Goal: Answer question/provide support: Share knowledge or assist other users

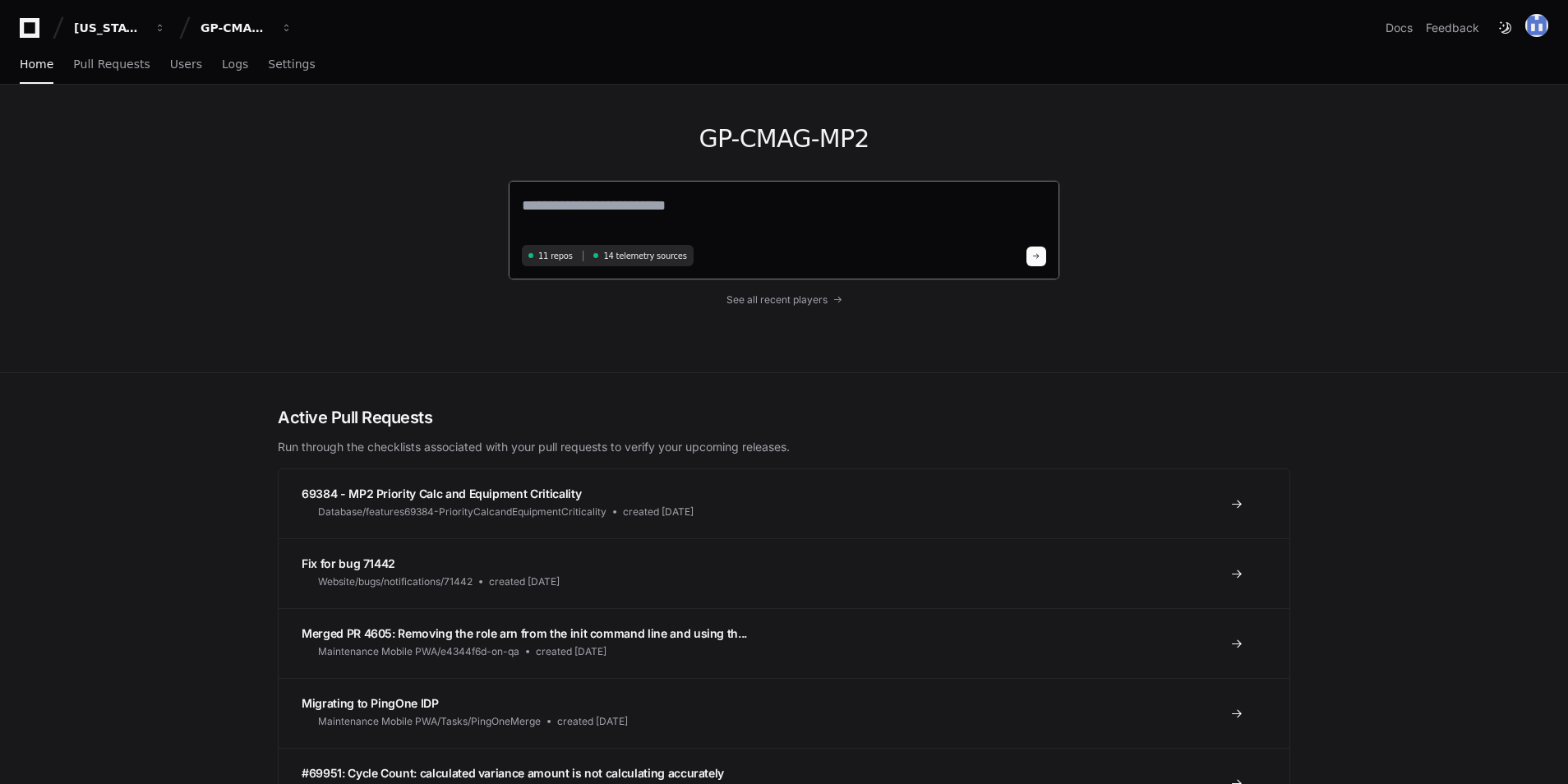
click at [678, 215] on textarea at bounding box center [784, 217] width 524 height 46
paste textarea "**********"
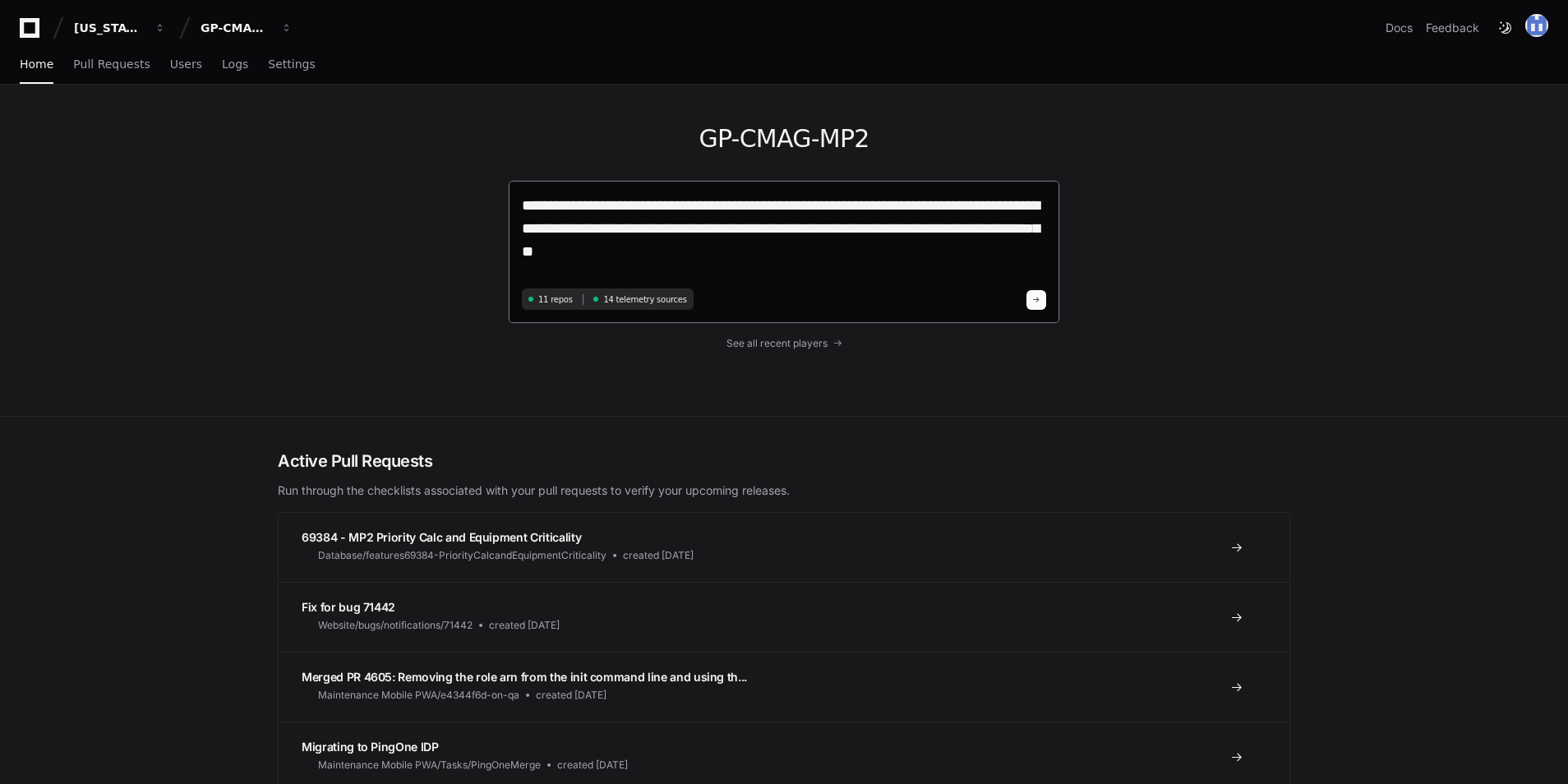
type textarea "**********"
click at [1033, 300] on button at bounding box center [1036, 301] width 20 height 20
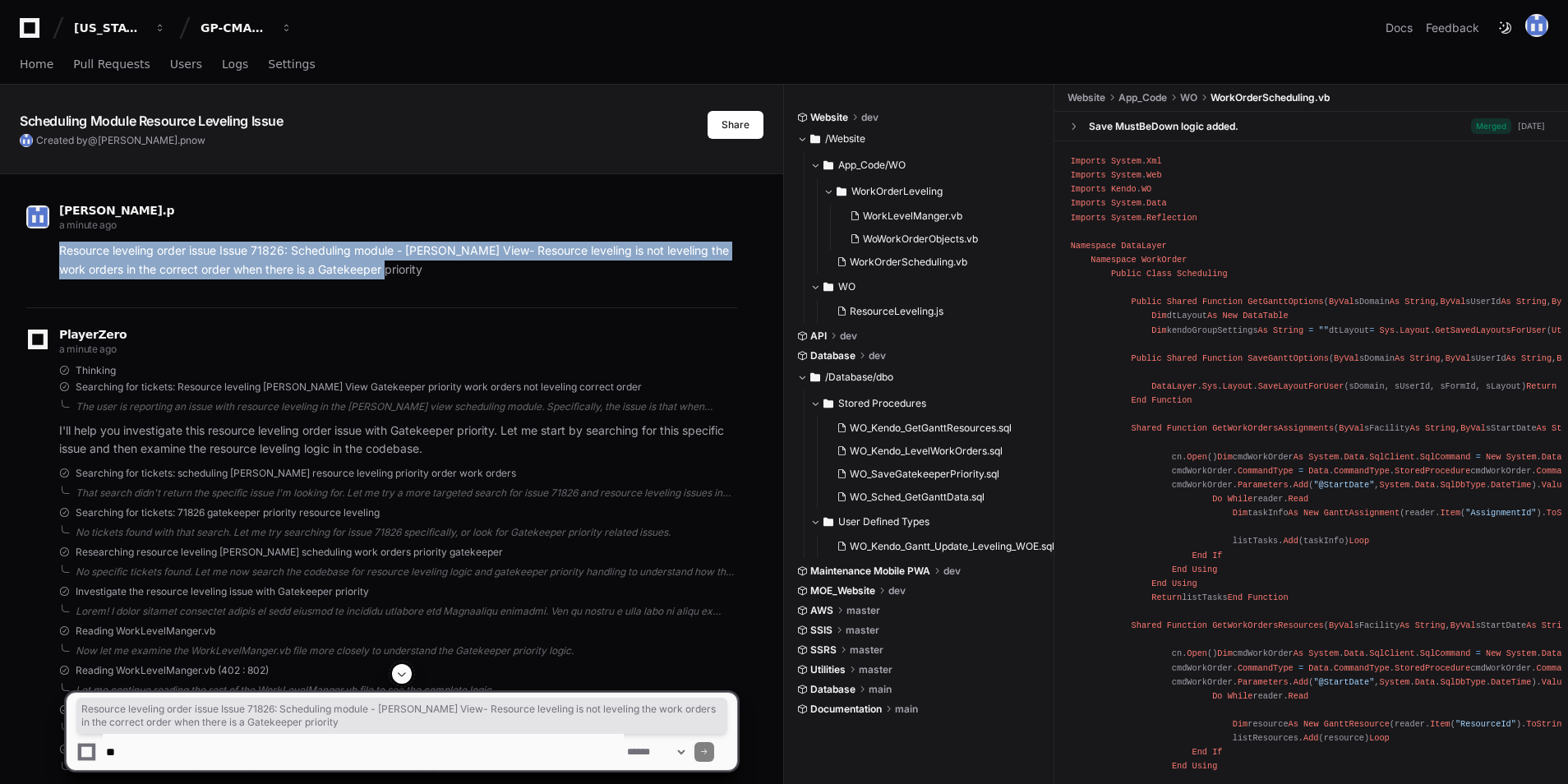
drag, startPoint x: 407, startPoint y: 272, endPoint x: 74, endPoint y: 245, distance: 334.1
click at [69, 248] on p "Resource leveling order issue Issue 71826: Scheduling module - [PERSON_NAME] Vi…" at bounding box center [397, 261] width 678 height 38
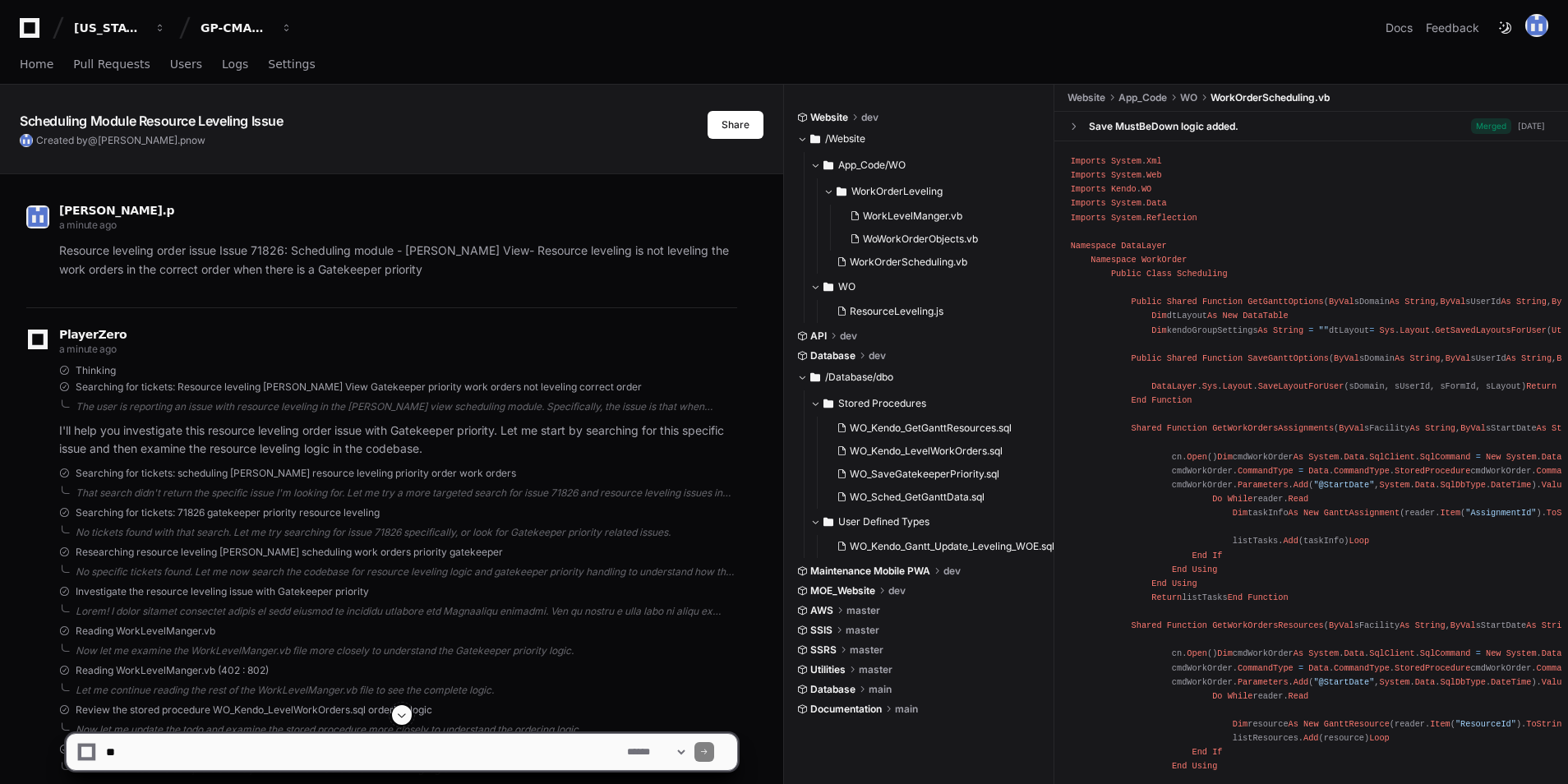
drag, startPoint x: 74, startPoint y: 245, endPoint x: 295, endPoint y: 224, distance: 222.0
click at [295, 224] on div "[PERSON_NAME].p a minute ago" at bounding box center [381, 219] width 711 height 28
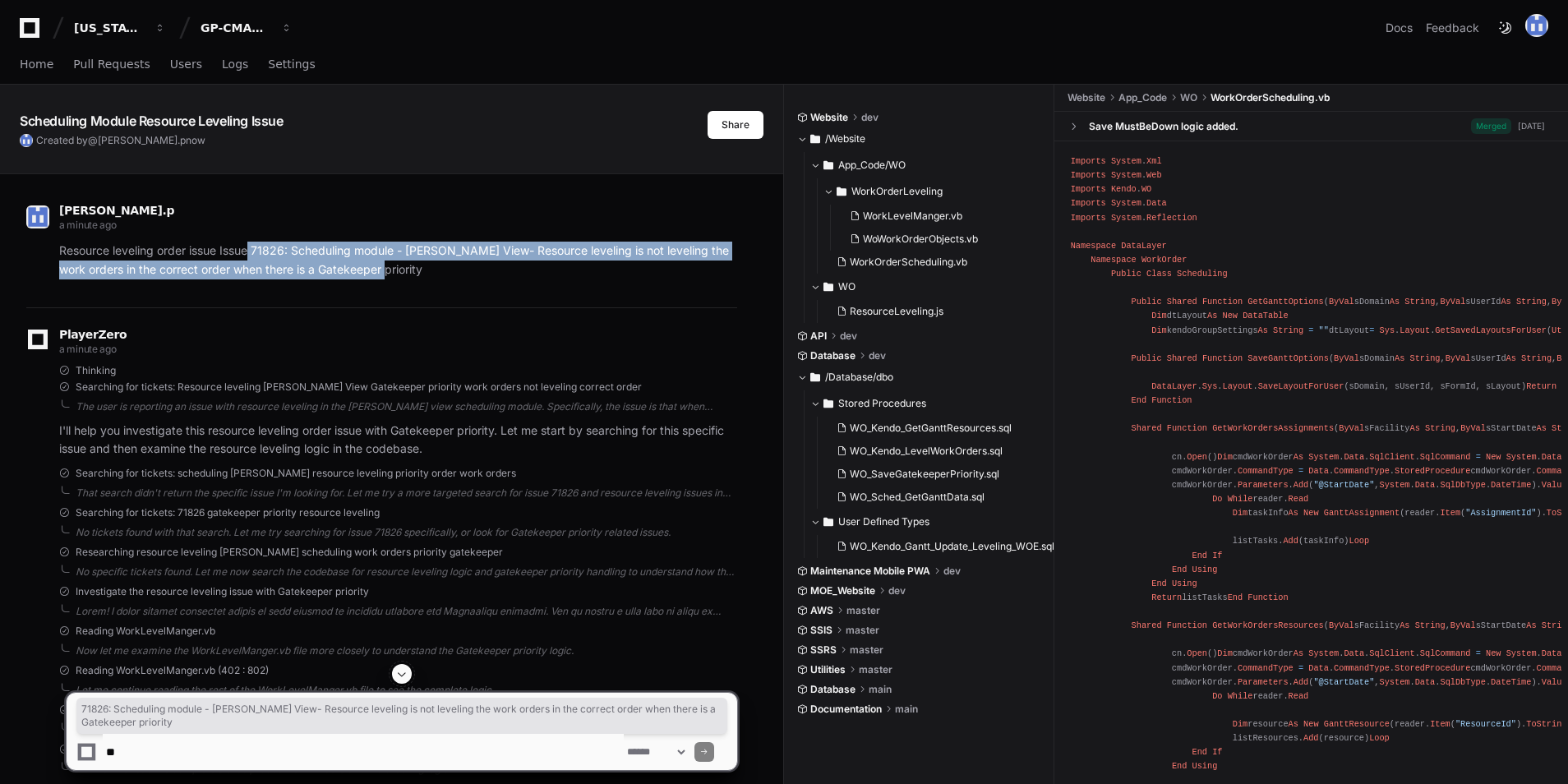
drag, startPoint x: 252, startPoint y: 250, endPoint x: 409, endPoint y: 279, distance: 159.7
click at [409, 279] on p "Resource leveling order issue Issue 71826: Scheduling module - [PERSON_NAME] Vi…" at bounding box center [397, 261] width 678 height 38
copy p "71826: Scheduling module - [PERSON_NAME] View- Resource leveling is not levelin…"
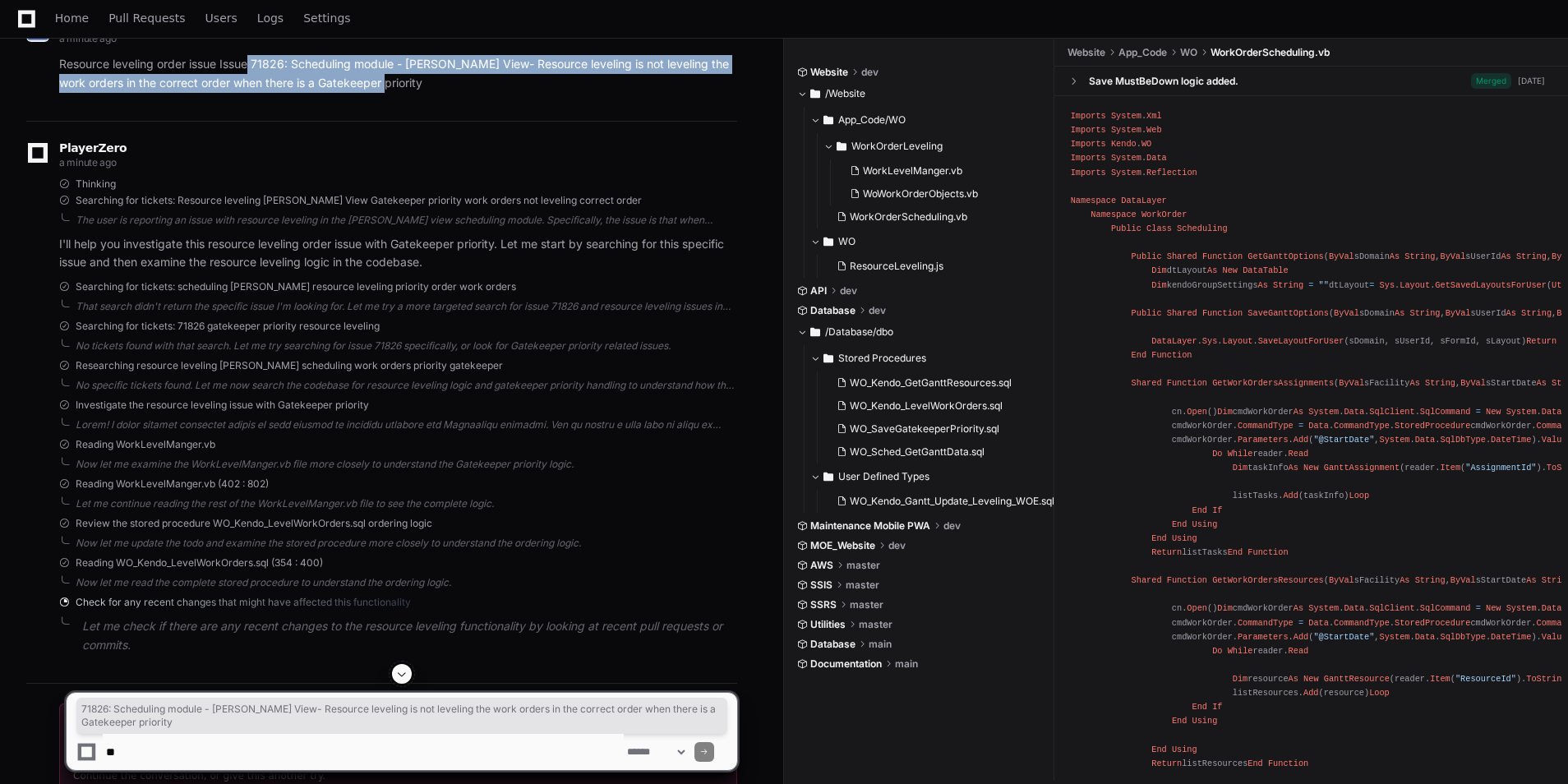
scroll to position [303, 0]
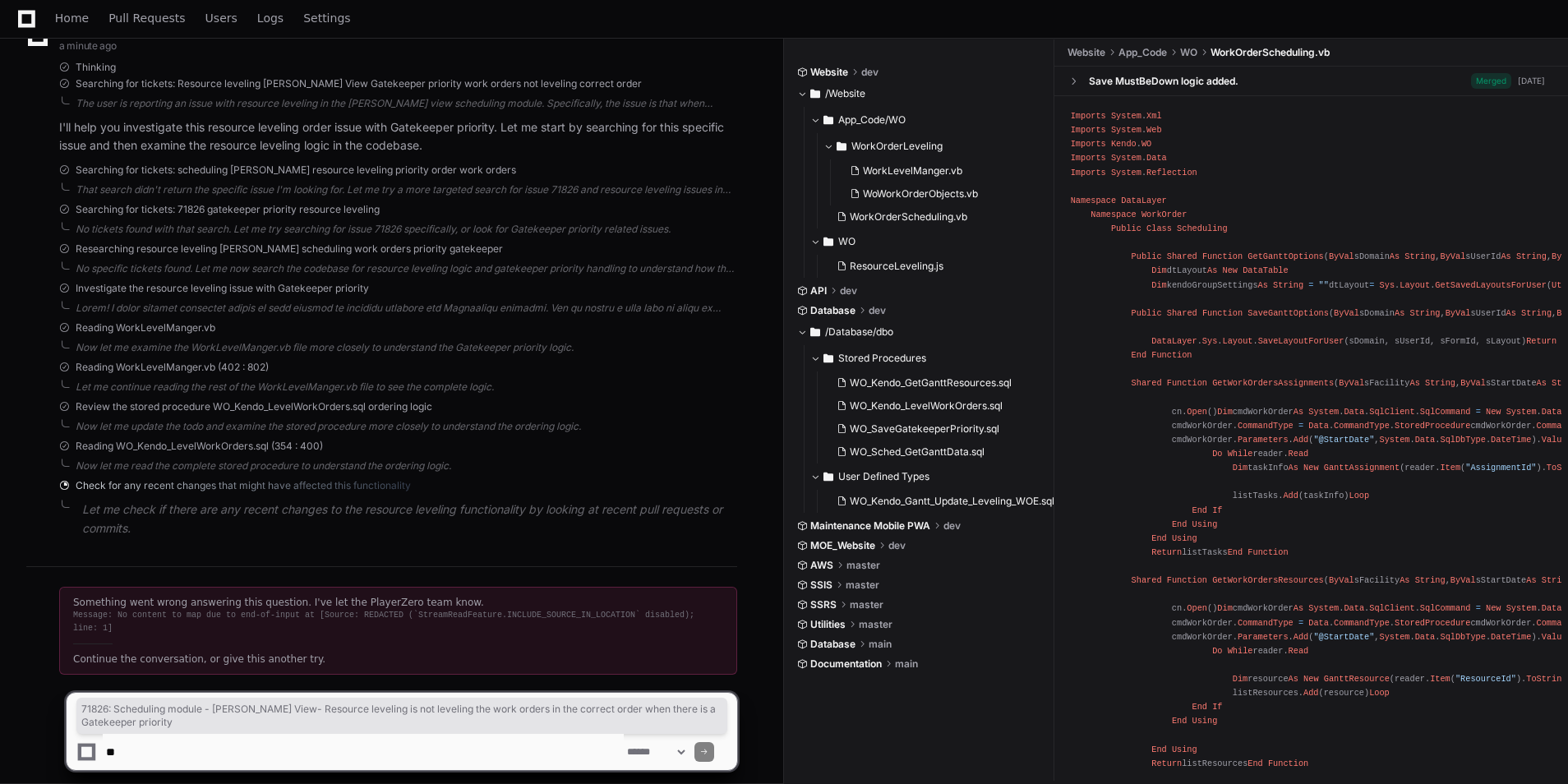
click at [208, 762] on textarea at bounding box center [363, 753] width 521 height 36
paste textarea "**********"
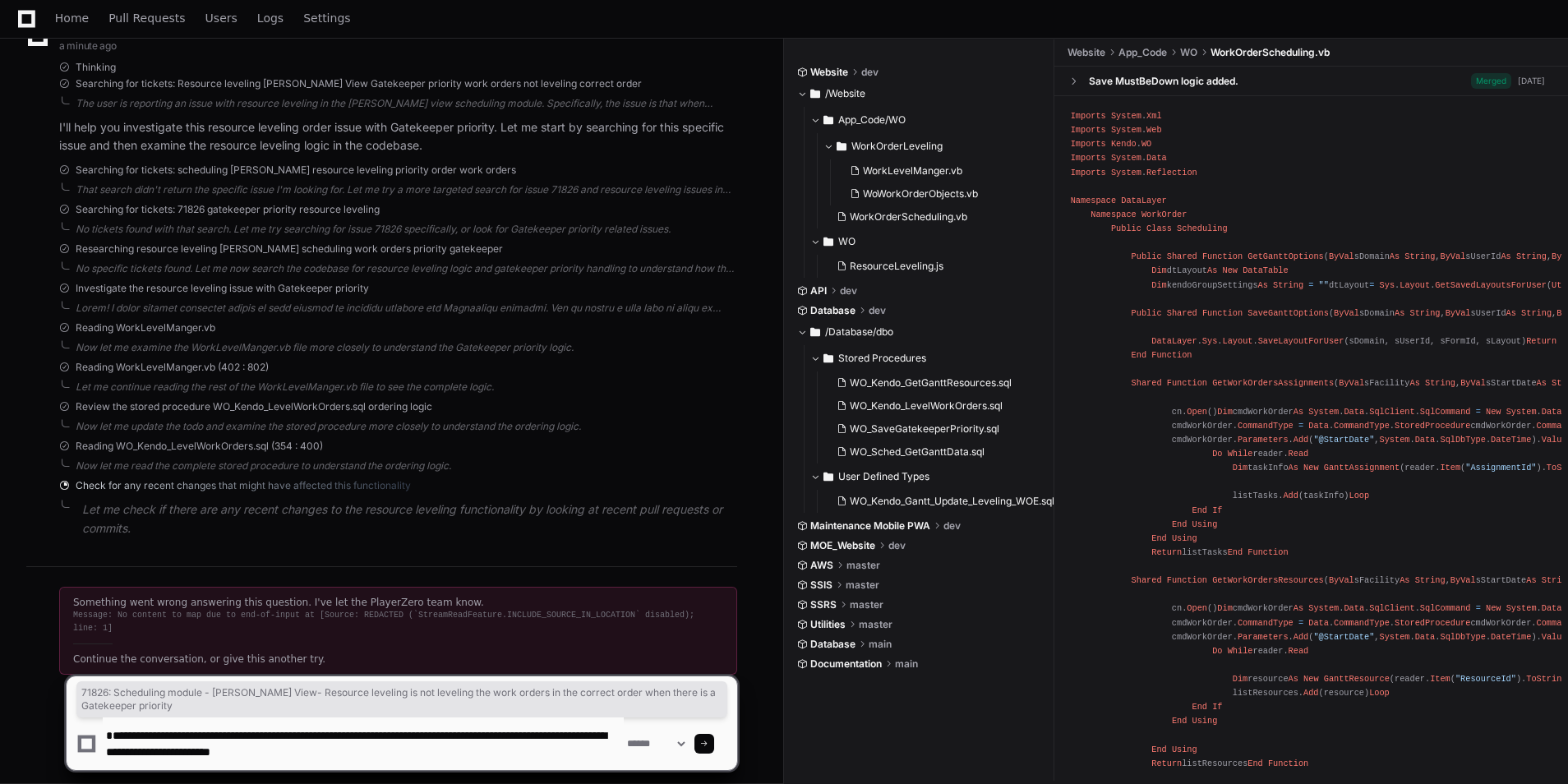
type textarea "**********"
click at [729, 746] on div "**********" at bounding box center [401, 723] width 672 height 95
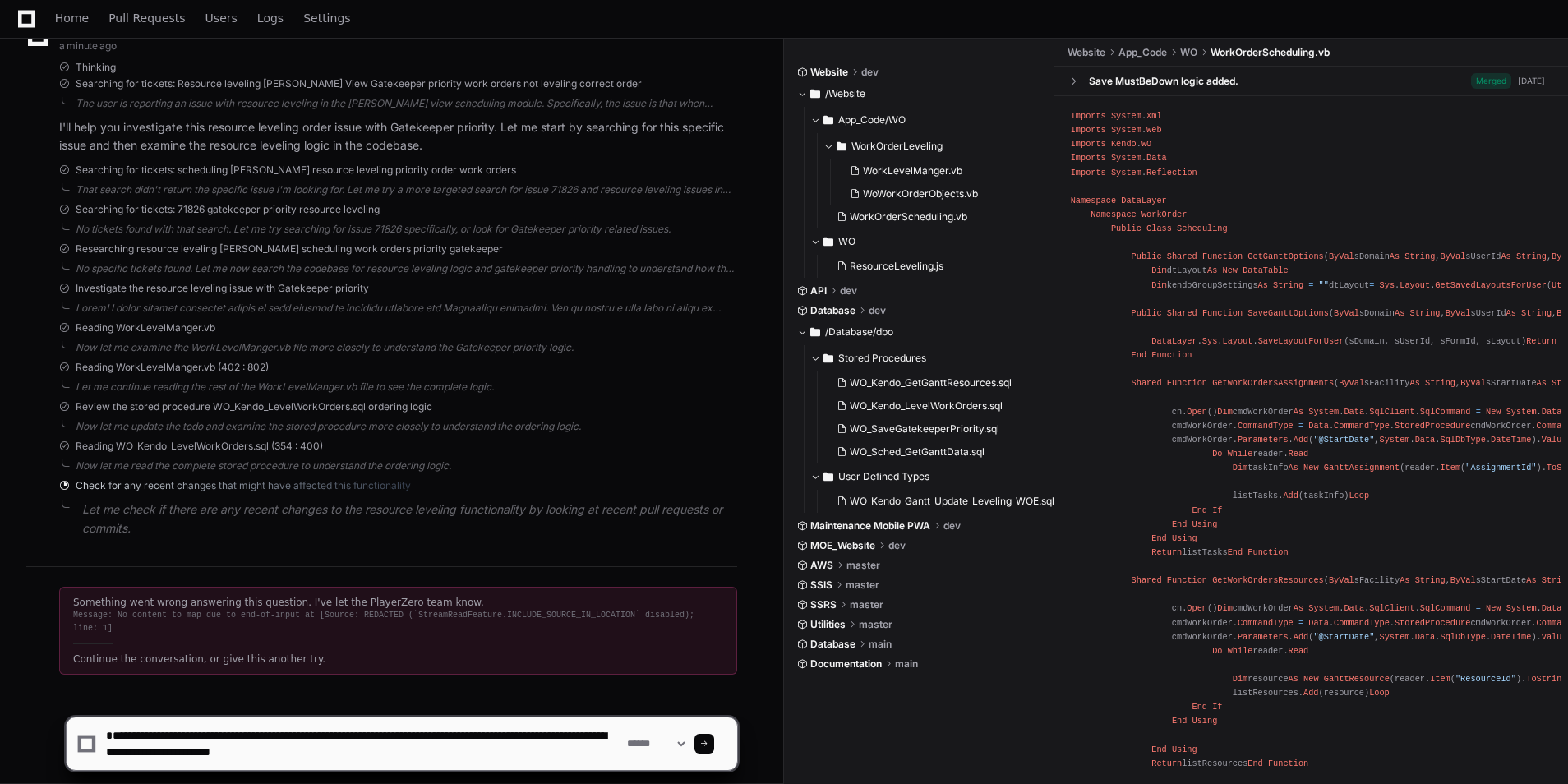
click at [714, 748] on div at bounding box center [704, 744] width 20 height 20
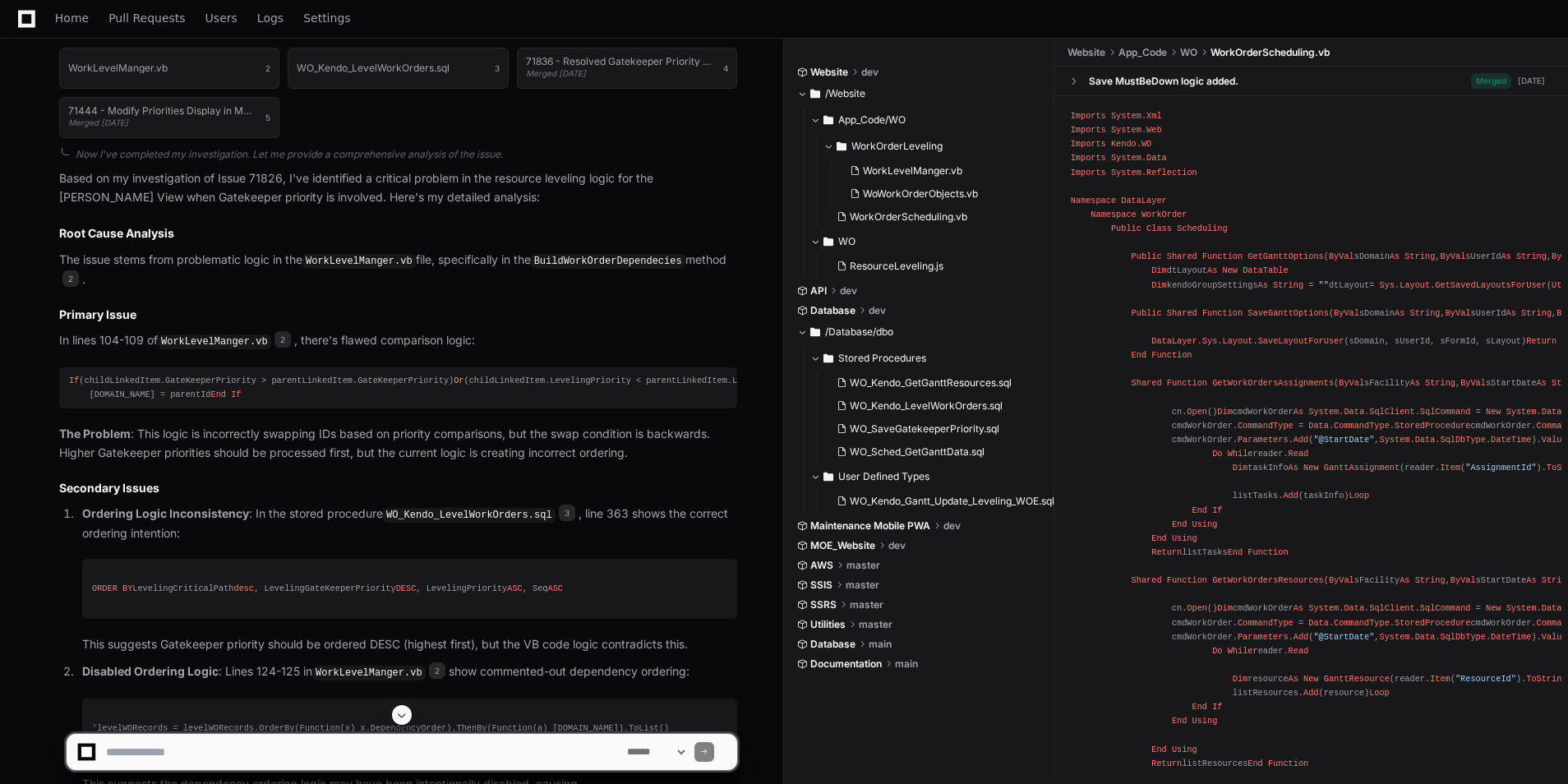
scroll to position [1252, 0]
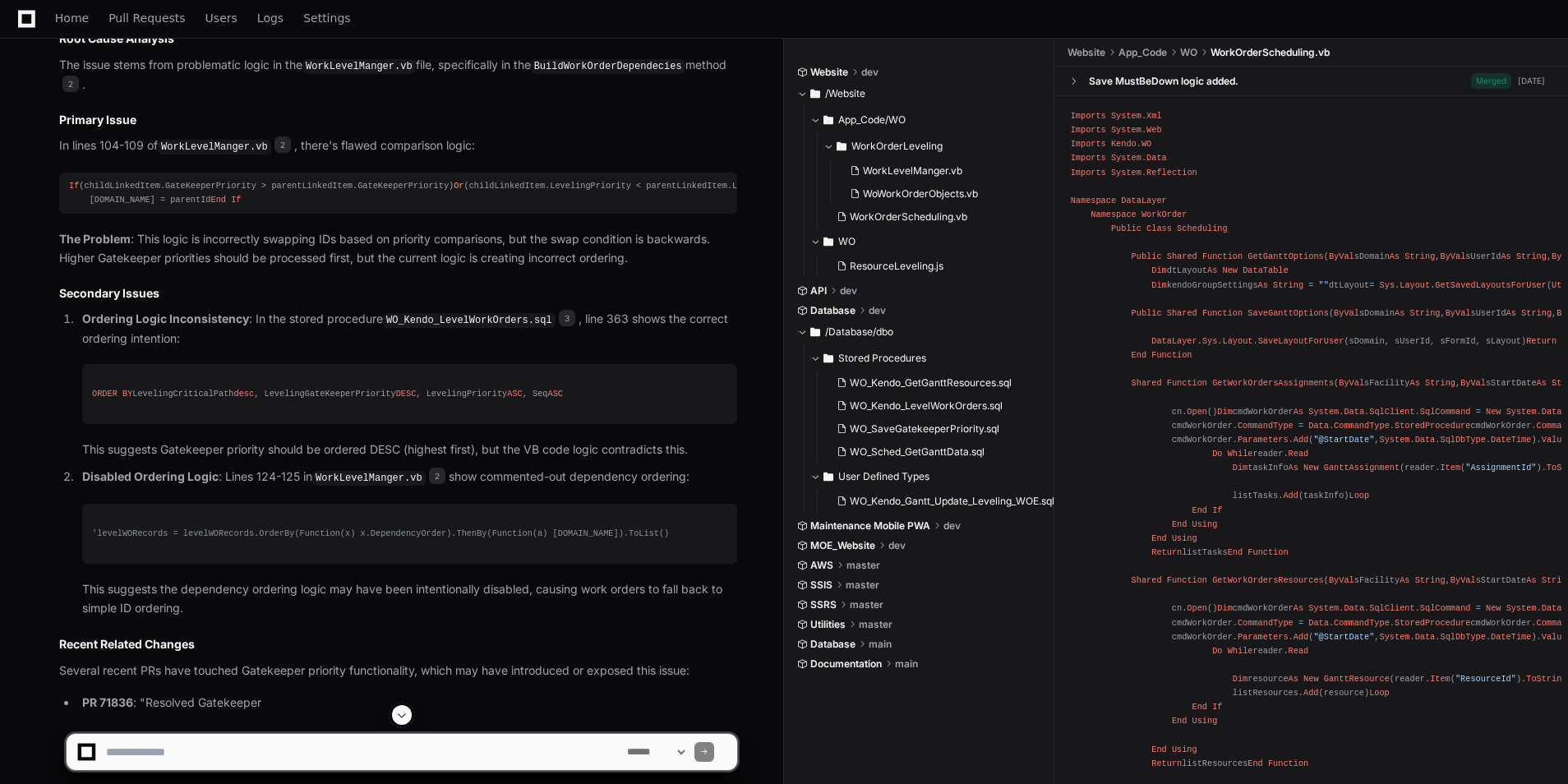
click at [251, 745] on textarea at bounding box center [363, 753] width 521 height 36
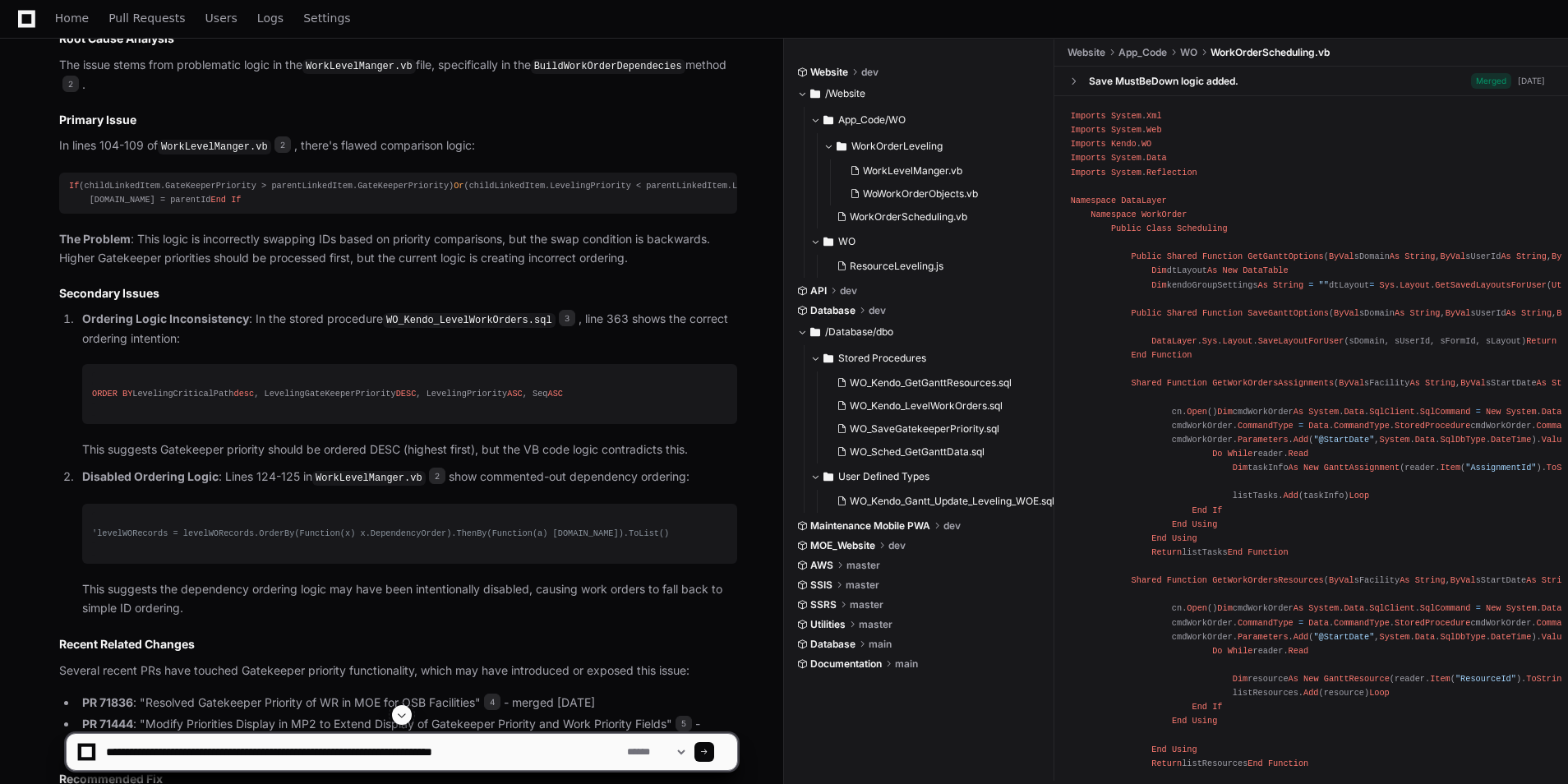
type textarea "**********"
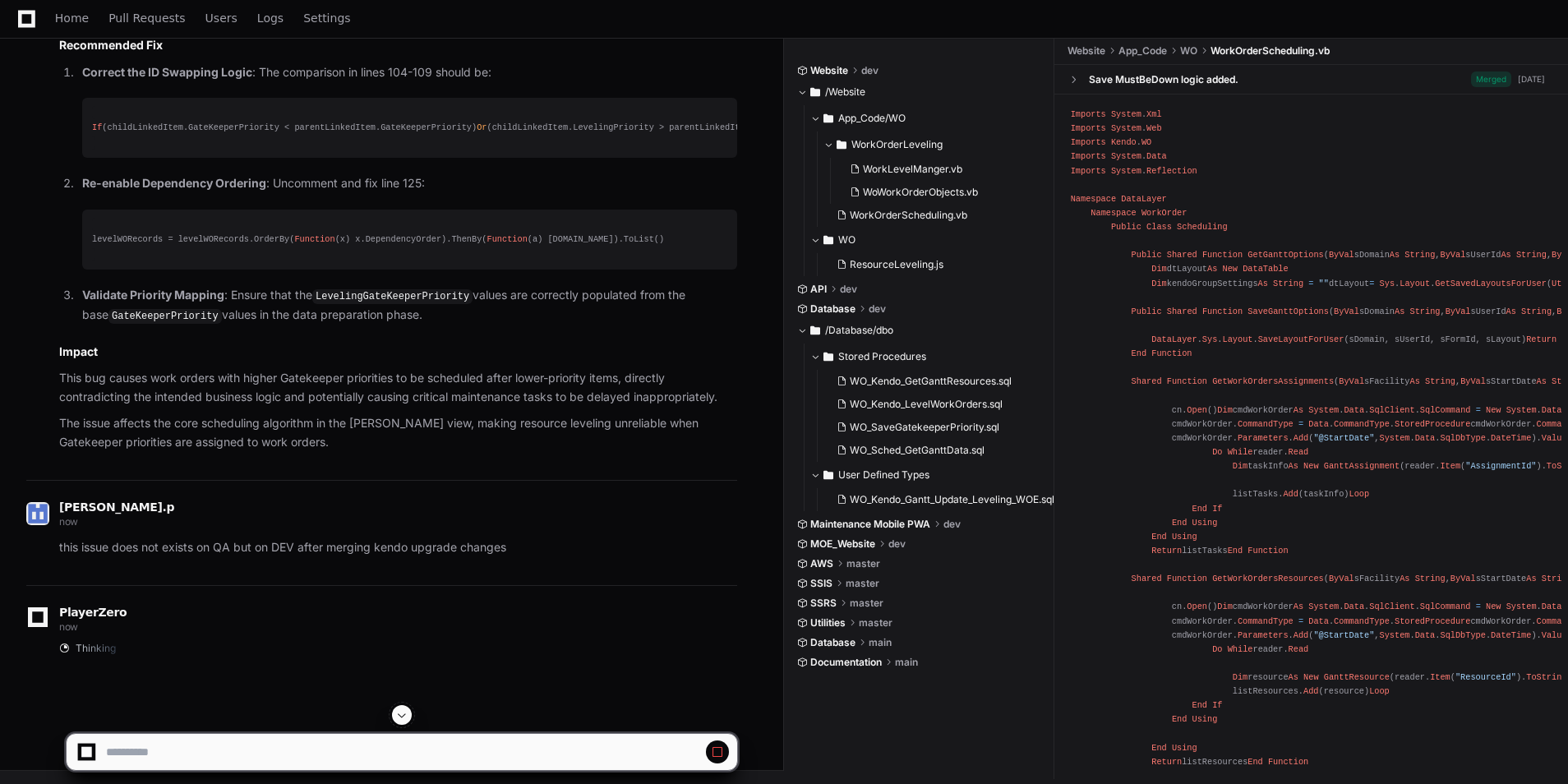
scroll to position [1889, 0]
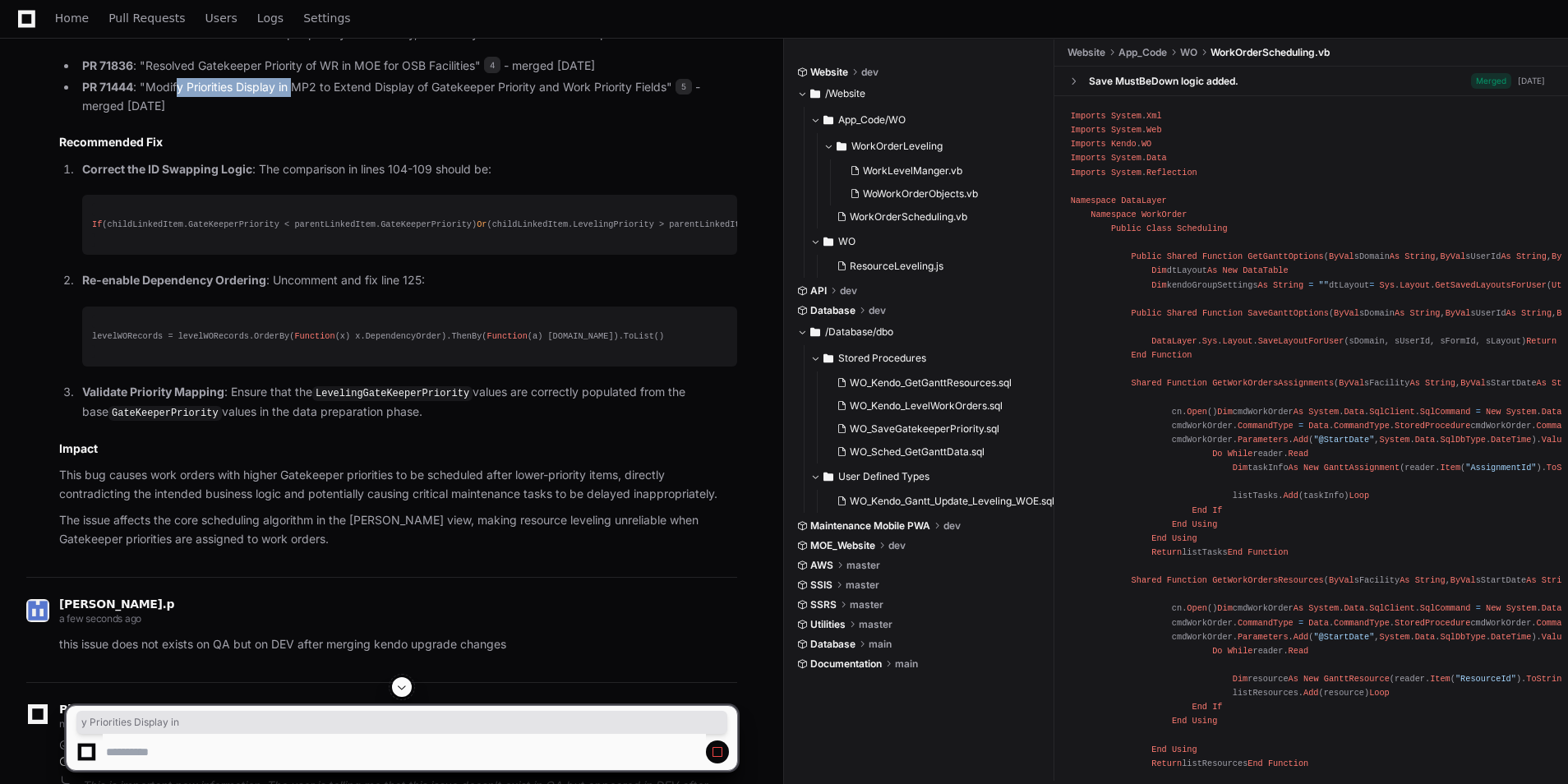
drag, startPoint x: 185, startPoint y: 142, endPoint x: 295, endPoint y: 137, distance: 110.1
click at [295, 116] on li "PR 71444 : "Modify Priorities Display in MP2 to Extend Display of Gatekeeper Pr…" at bounding box center [406, 97] width 659 height 38
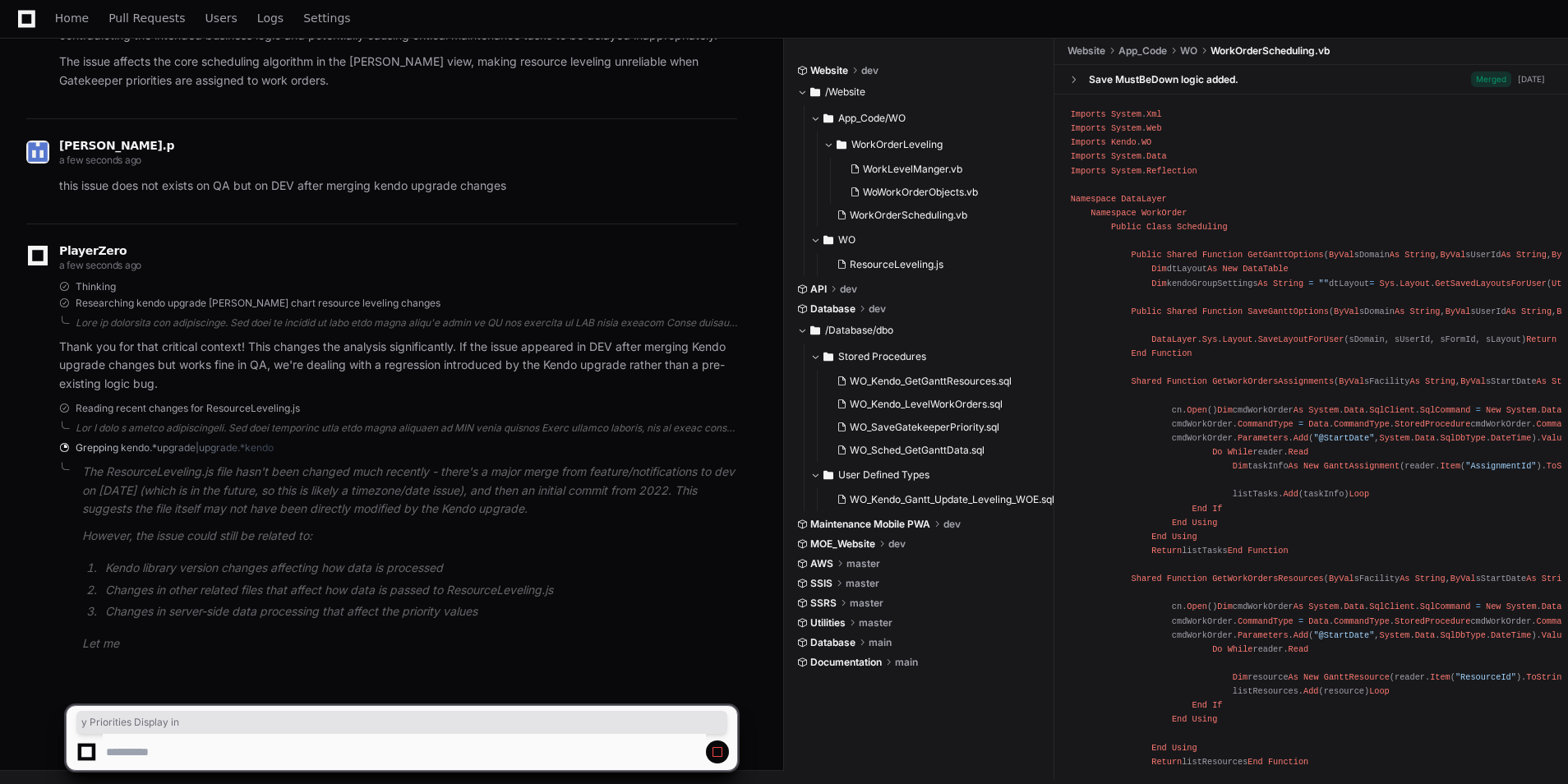
scroll to position [2415, 0]
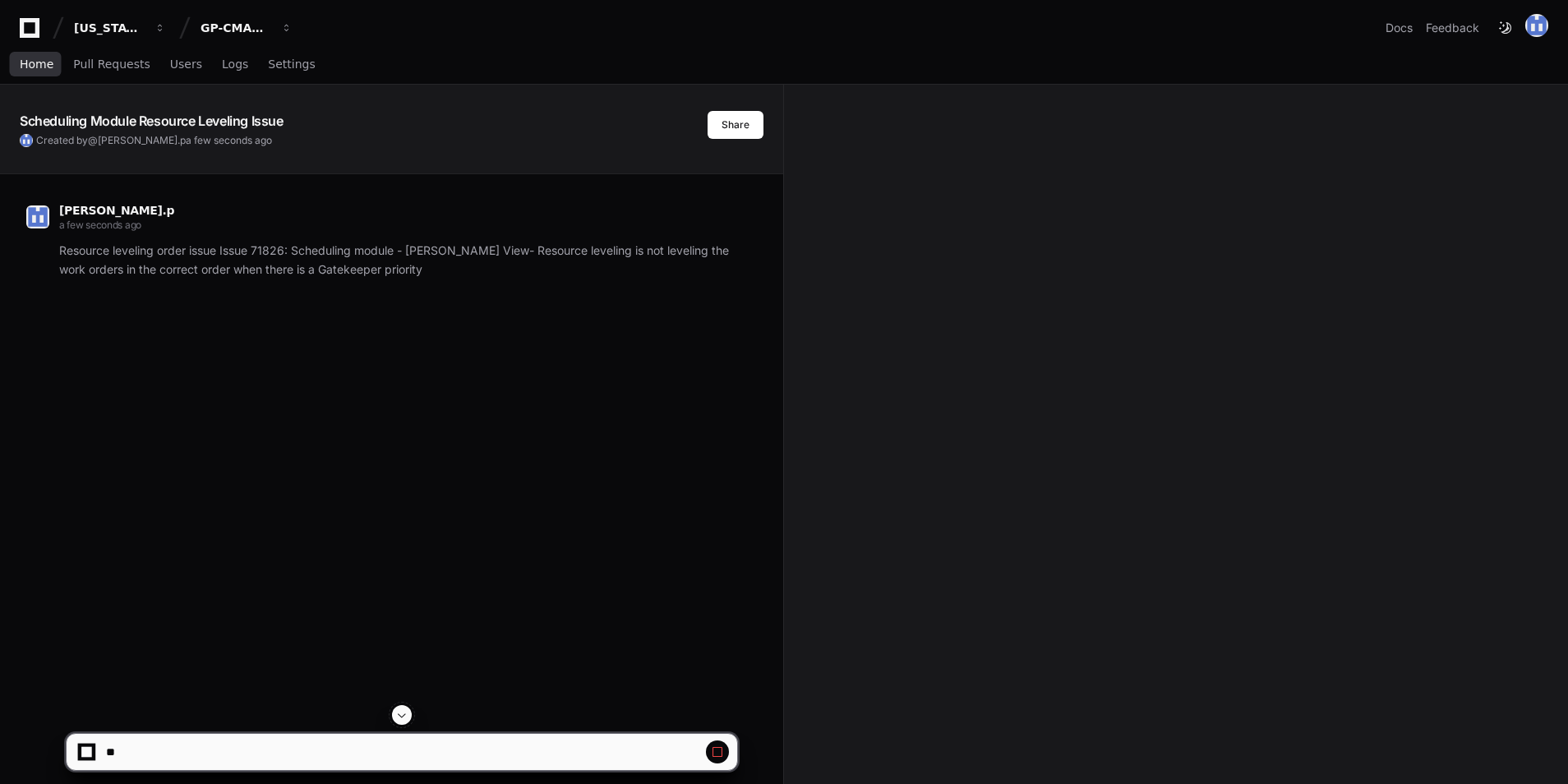
click at [20, 55] on link "Home" at bounding box center [36, 65] width 34 height 38
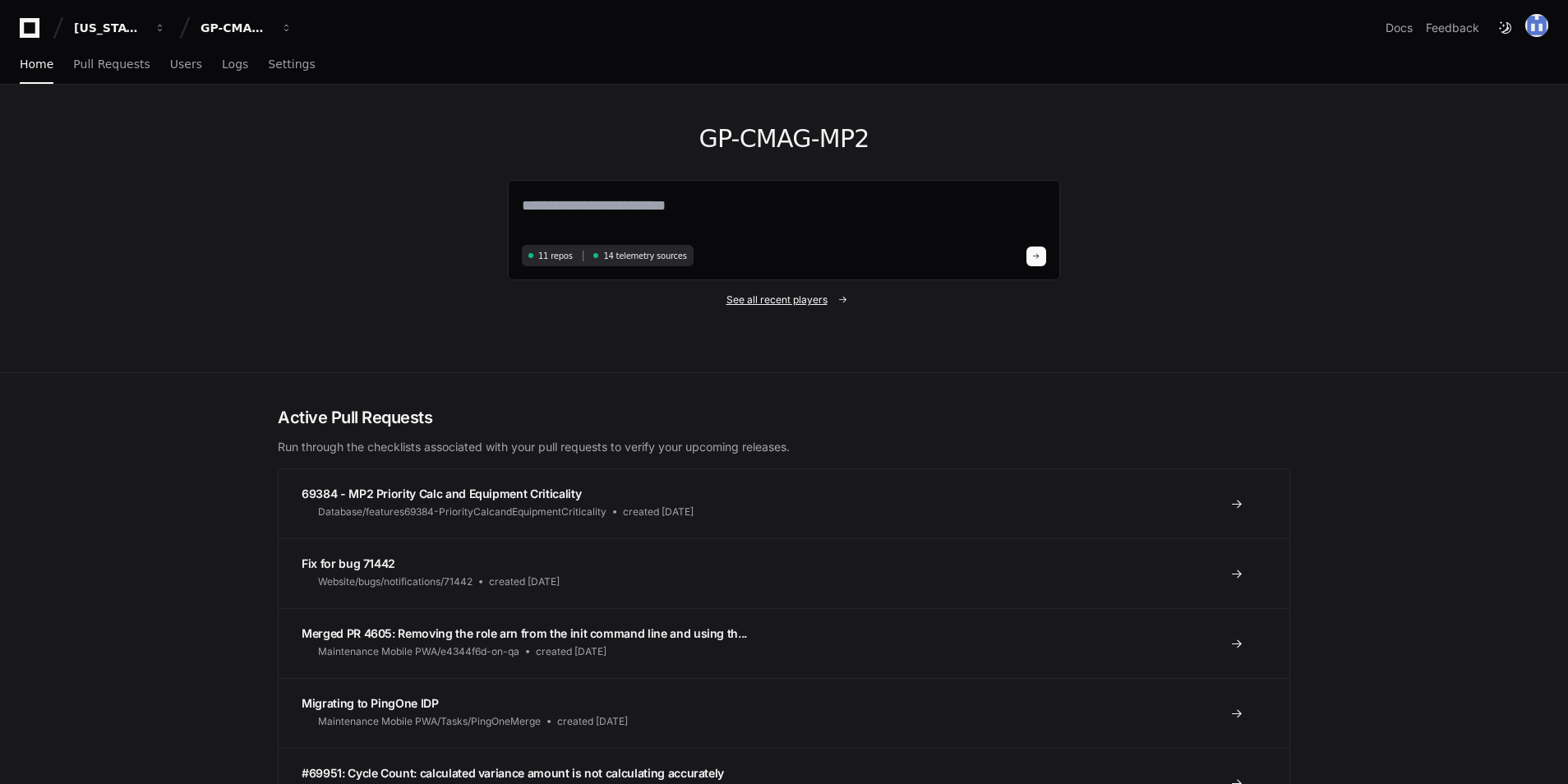
click at [830, 305] on link "See all recent players" at bounding box center [784, 300] width 552 height 13
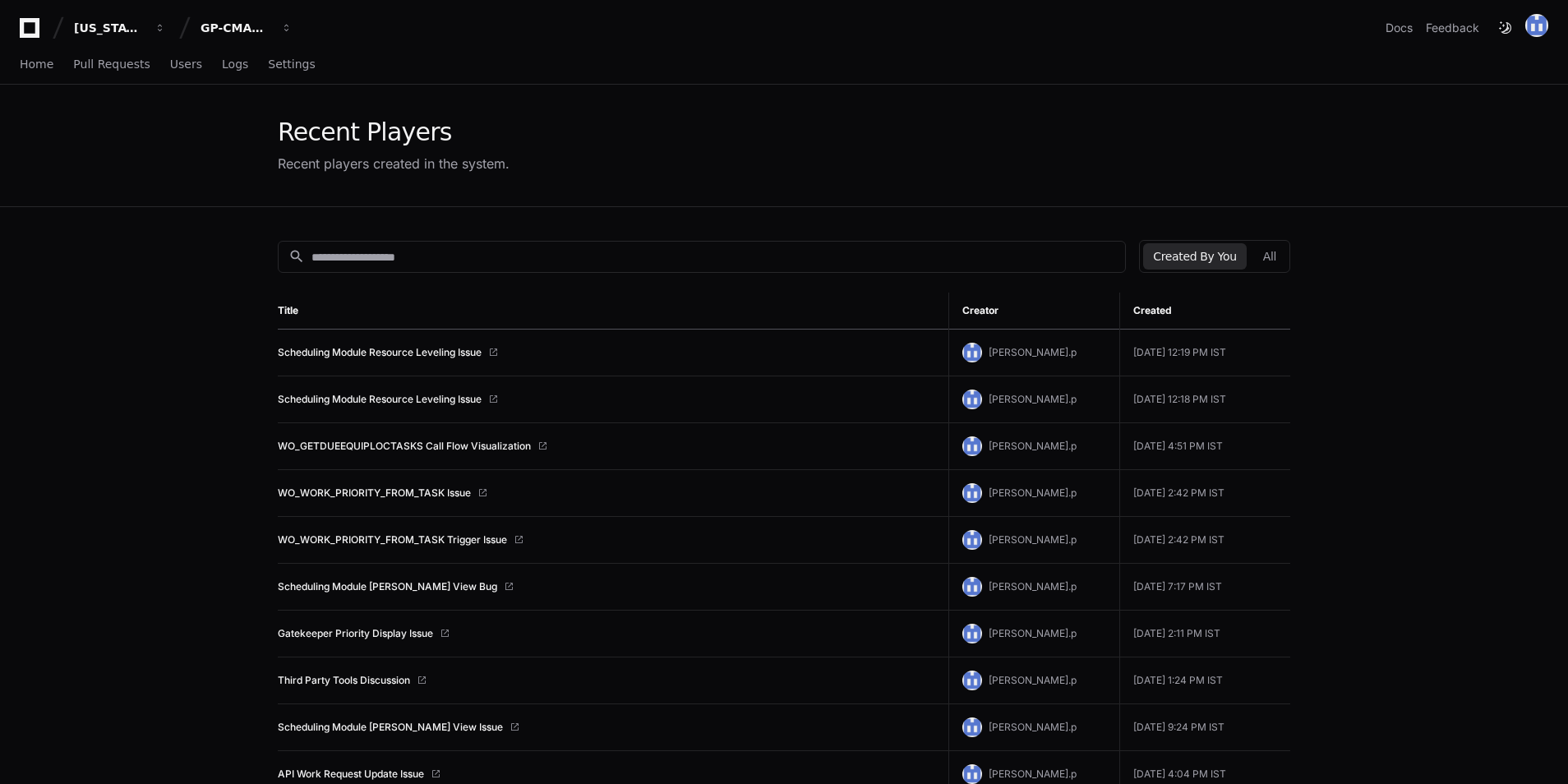
drag, startPoint x: 1268, startPoint y: 253, endPoint x: 1249, endPoint y: 259, distance: 19.9
click at [1268, 253] on button "All" at bounding box center [1269, 257] width 33 height 26
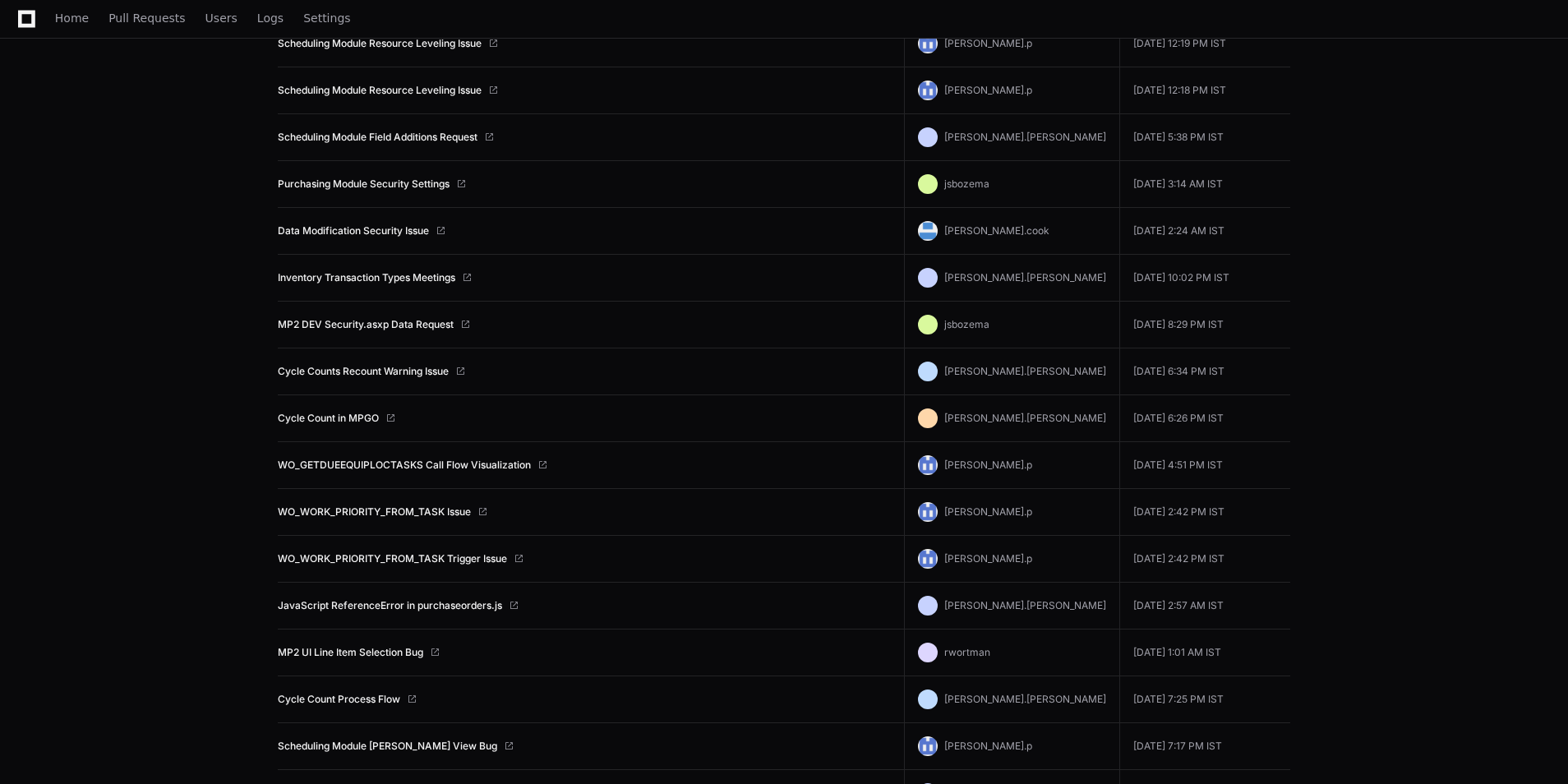
scroll to position [329, 0]
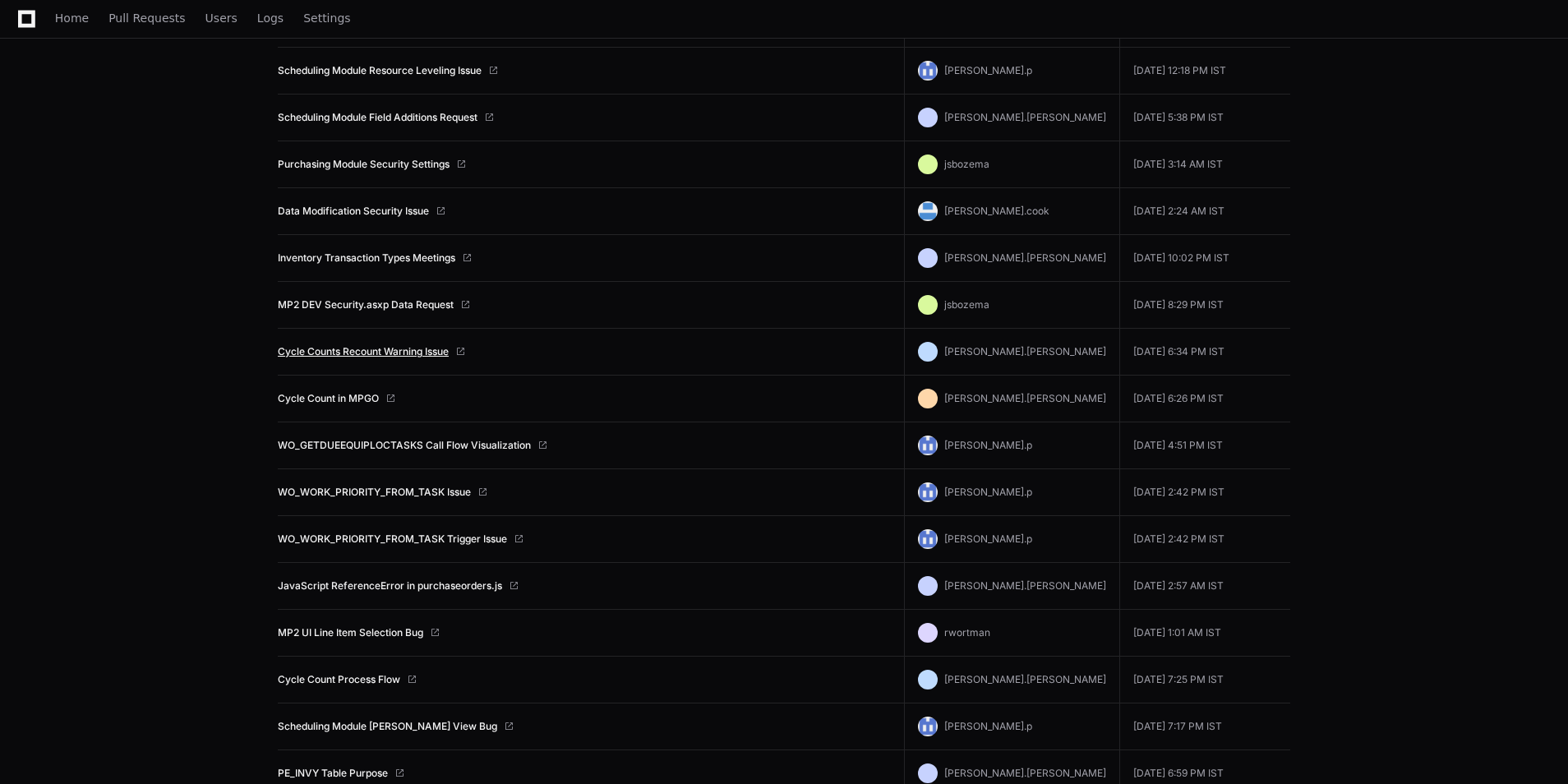
click at [389, 355] on link "Cycle Counts Recount Warning Issue" at bounding box center [363, 352] width 171 height 13
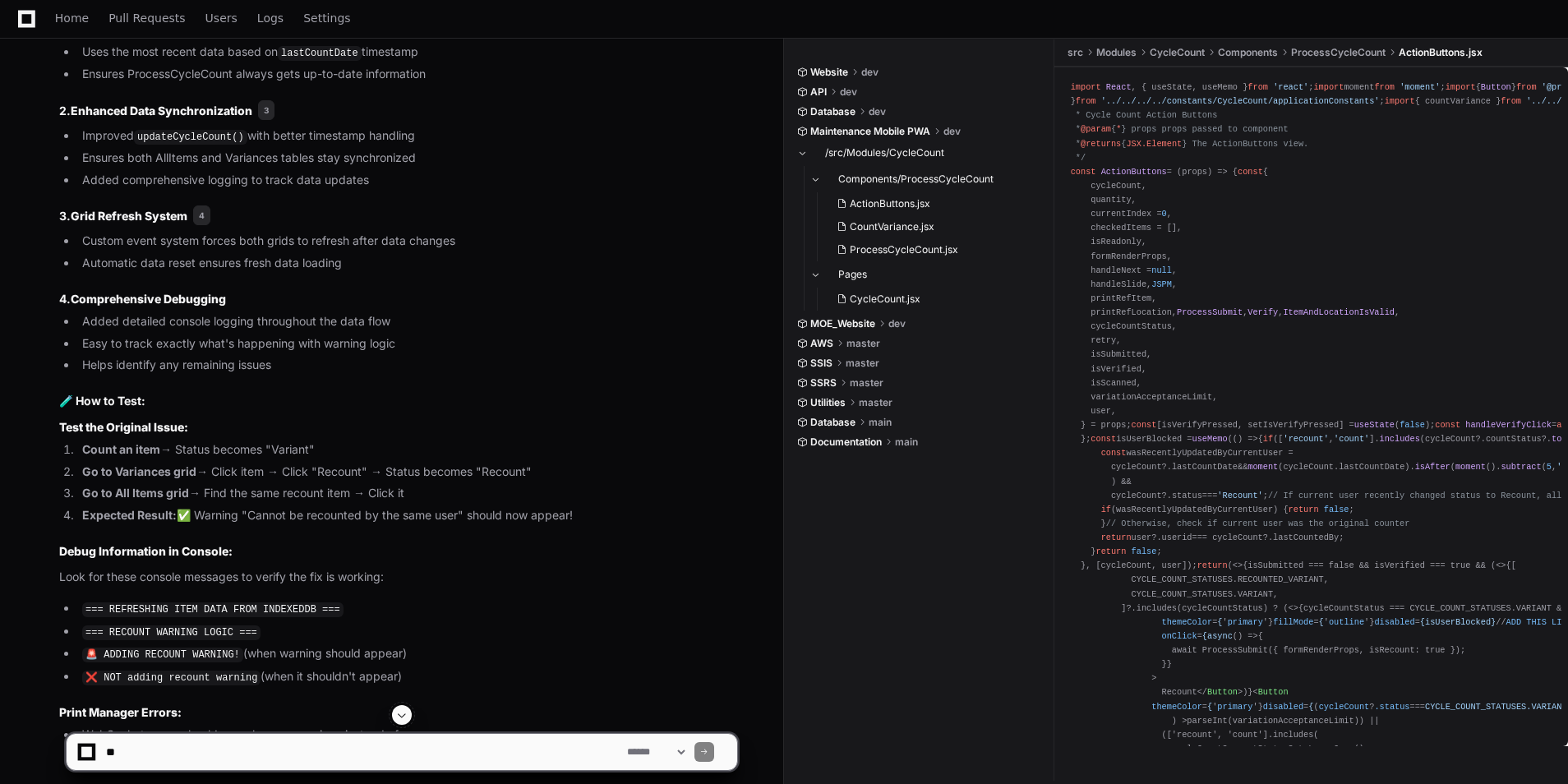
scroll to position [7590, 0]
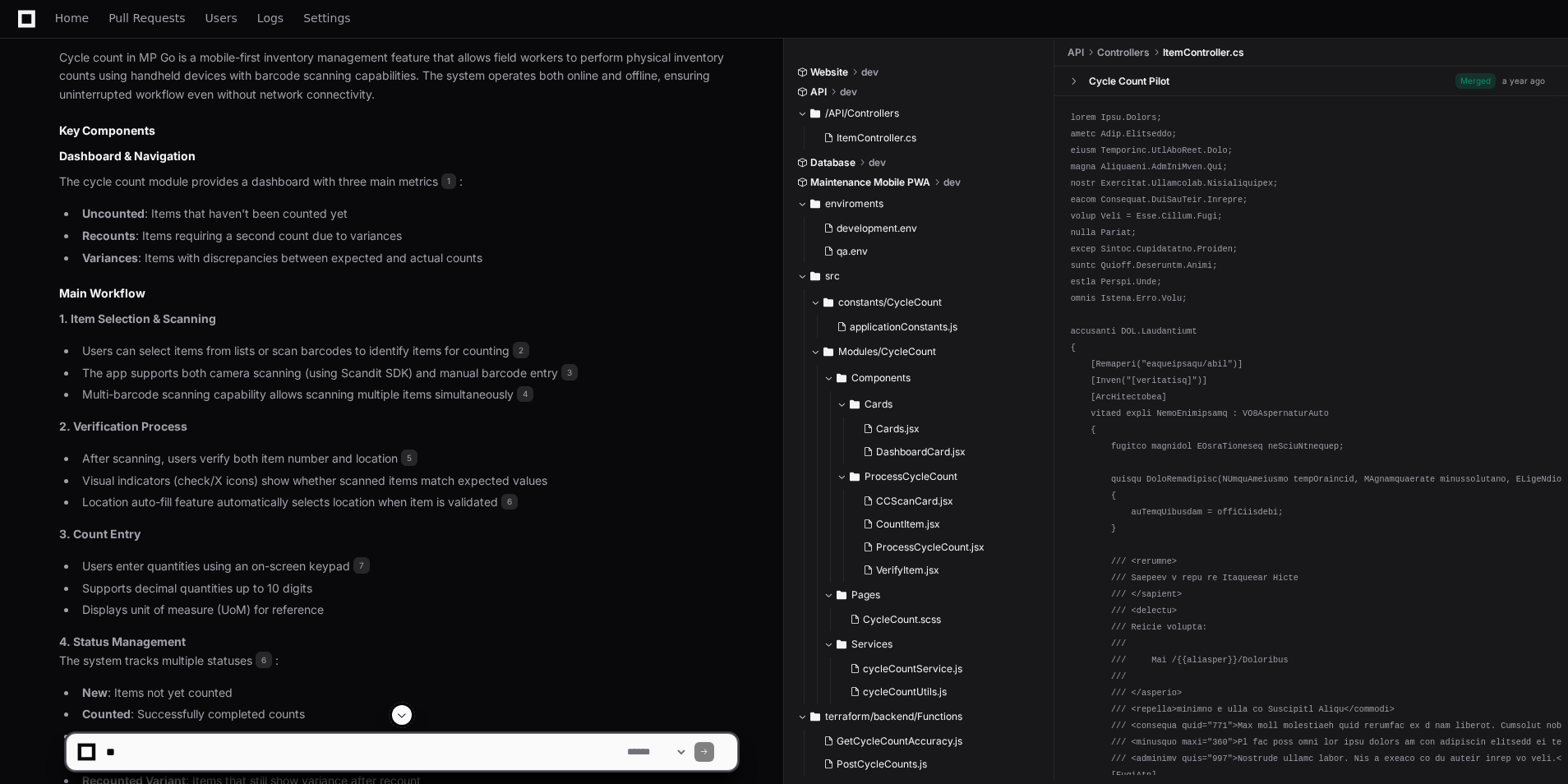
scroll to position [822, 0]
